Goal: Information Seeking & Learning: Learn about a topic

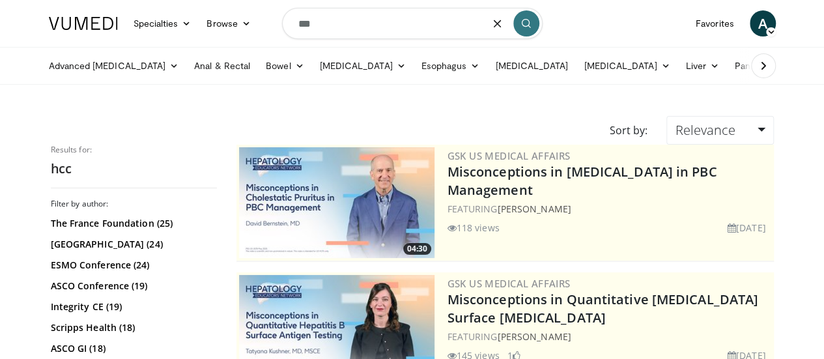
click at [337, 33] on input "***" at bounding box center [412, 23] width 260 height 31
type input "**********"
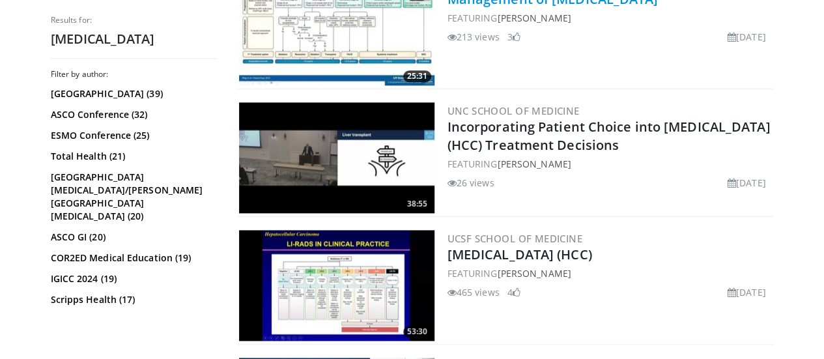
scroll to position [866, 0]
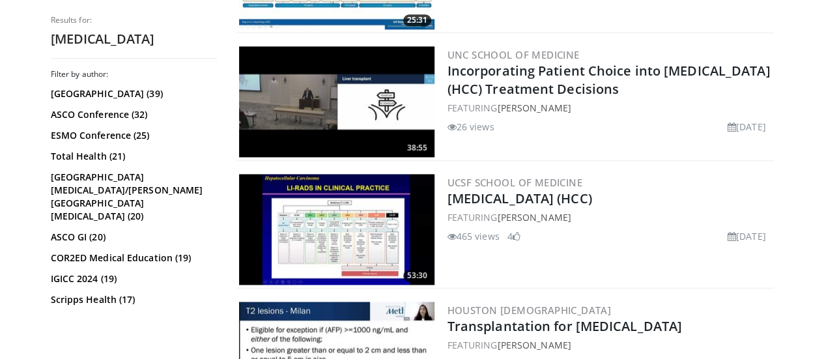
click at [553, 192] on link "Hepatocellular Carcinoma (HCC)" at bounding box center [519, 198] width 145 height 18
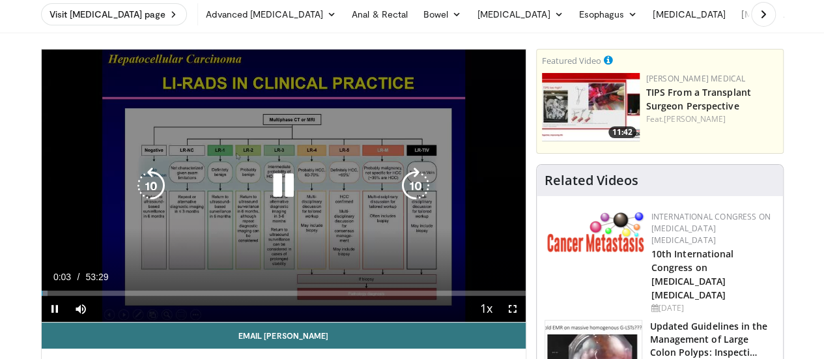
scroll to position [55, 0]
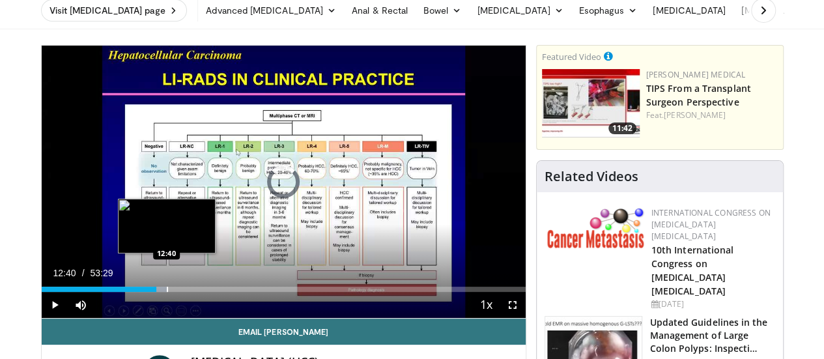
click at [167, 292] on div "Progress Bar" at bounding box center [167, 288] width 1 height 5
click at [122, 292] on div "11:33" at bounding box center [94, 288] width 104 height 5
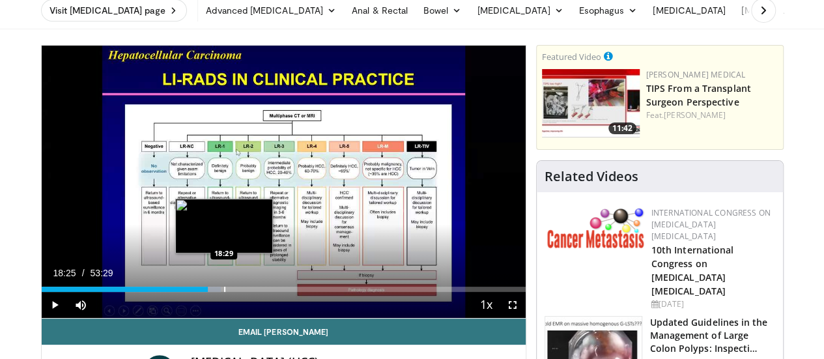
click at [190, 292] on div "18:25" at bounding box center [125, 288] width 167 height 5
click at [217, 292] on div "Progress Bar" at bounding box center [217, 288] width 1 height 5
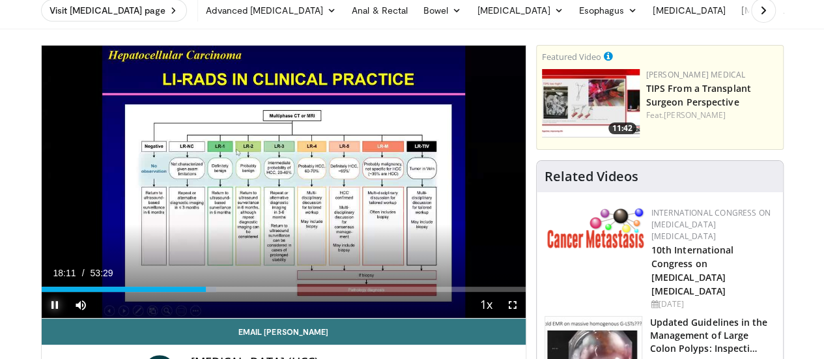
click at [42, 318] on span "Video Player" at bounding box center [55, 305] width 26 height 26
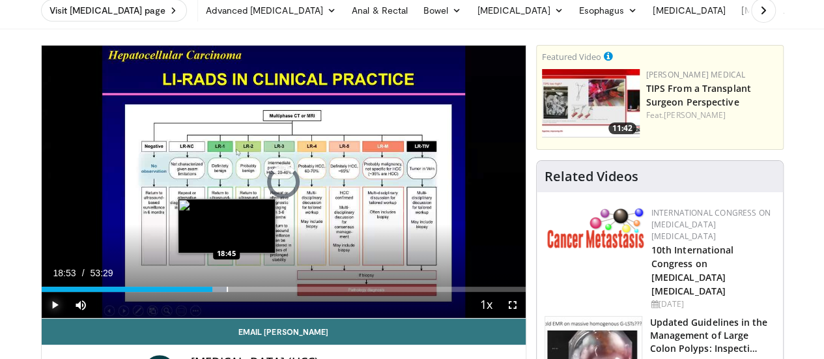
click at [227, 292] on div "Progress Bar" at bounding box center [227, 288] width 1 height 5
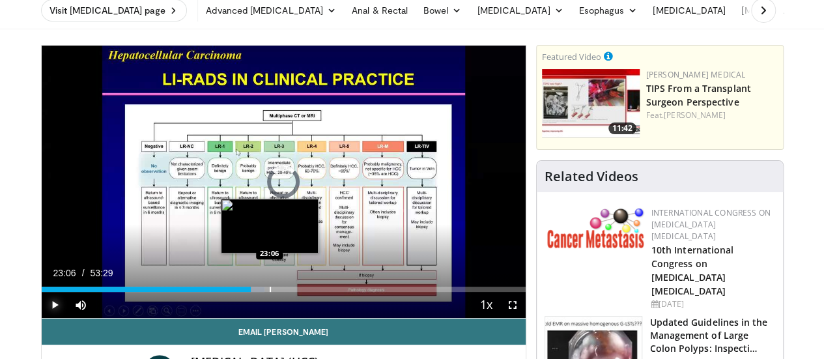
click at [270, 292] on div "Progress Bar" at bounding box center [270, 288] width 1 height 5
click at [268, 292] on div "Progress Bar" at bounding box center [268, 288] width 1 height 5
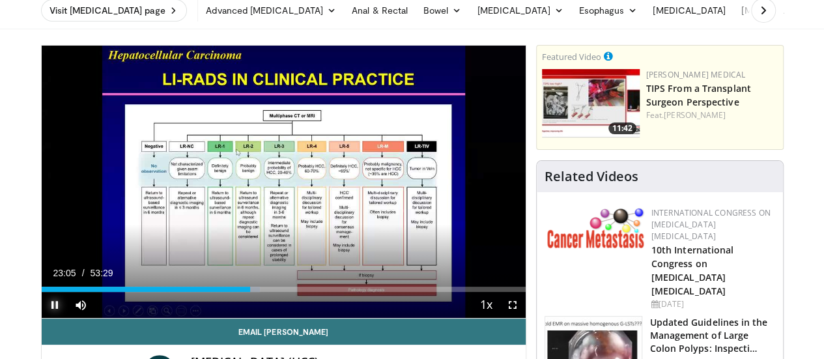
click at [42, 318] on span "Video Player" at bounding box center [55, 305] width 26 height 26
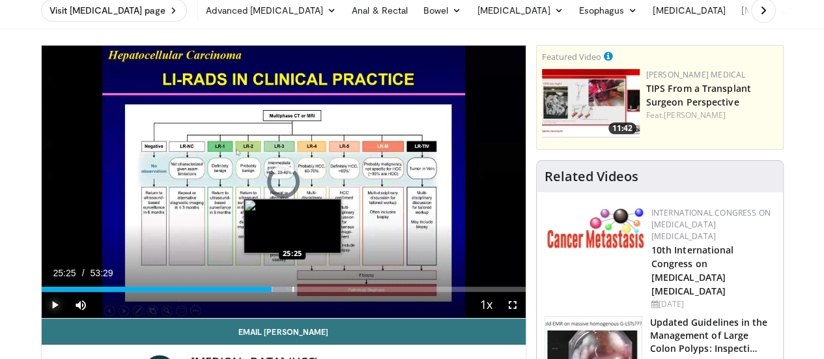
click at [292, 292] on div "Progress Bar" at bounding box center [292, 288] width 1 height 5
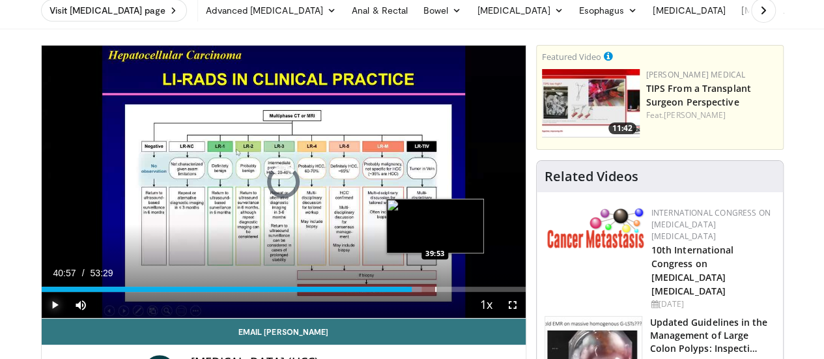
click at [435, 292] on div "Progress Bar" at bounding box center [435, 288] width 1 height 5
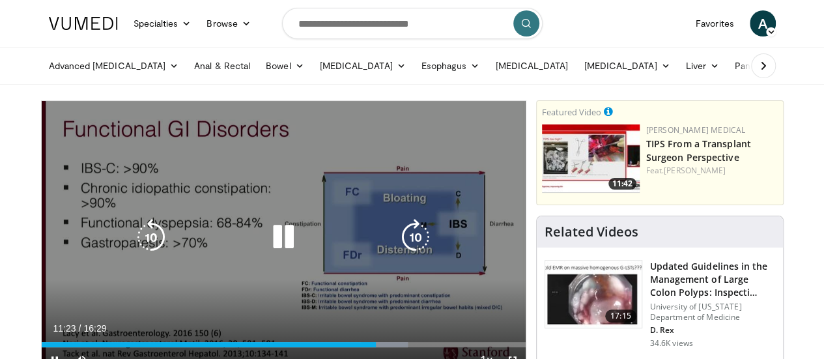
click at [270, 249] on icon "Video Player" at bounding box center [283, 237] width 36 height 36
click at [275, 247] on icon "Video Player" at bounding box center [283, 237] width 36 height 36
